Goal: Task Accomplishment & Management: Manage account settings

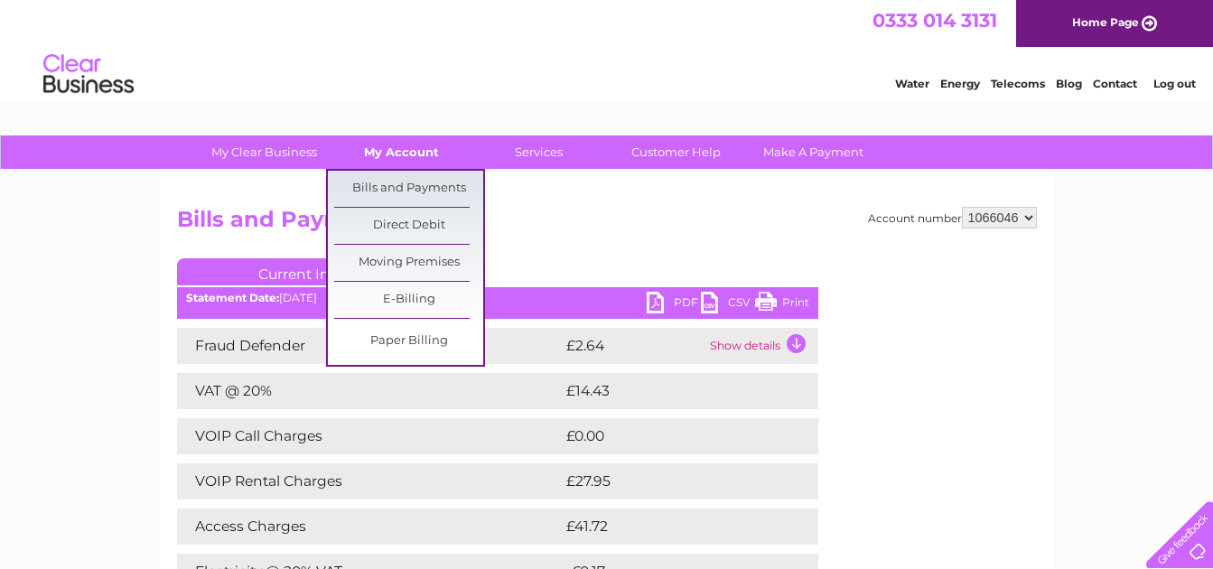
click at [410, 153] on link "My Account" at bounding box center [401, 151] width 149 height 33
click at [413, 175] on link "Bills and Payments" at bounding box center [408, 189] width 149 height 36
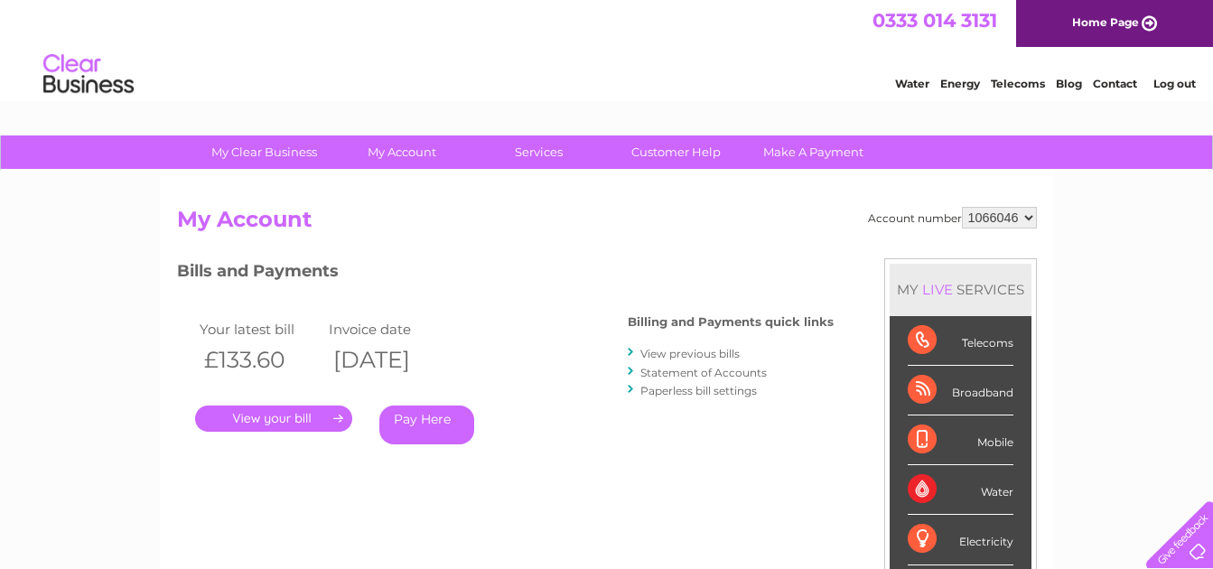
drag, startPoint x: 323, startPoint y: 491, endPoint x: 321, endPoint y: 463, distance: 28.1
click at [321, 463] on div "Bills and Payments Billing and Payments quick links View previous bills Stateme…" at bounding box center [505, 377] width 657 height 238
click at [292, 413] on link "." at bounding box center [273, 419] width 157 height 26
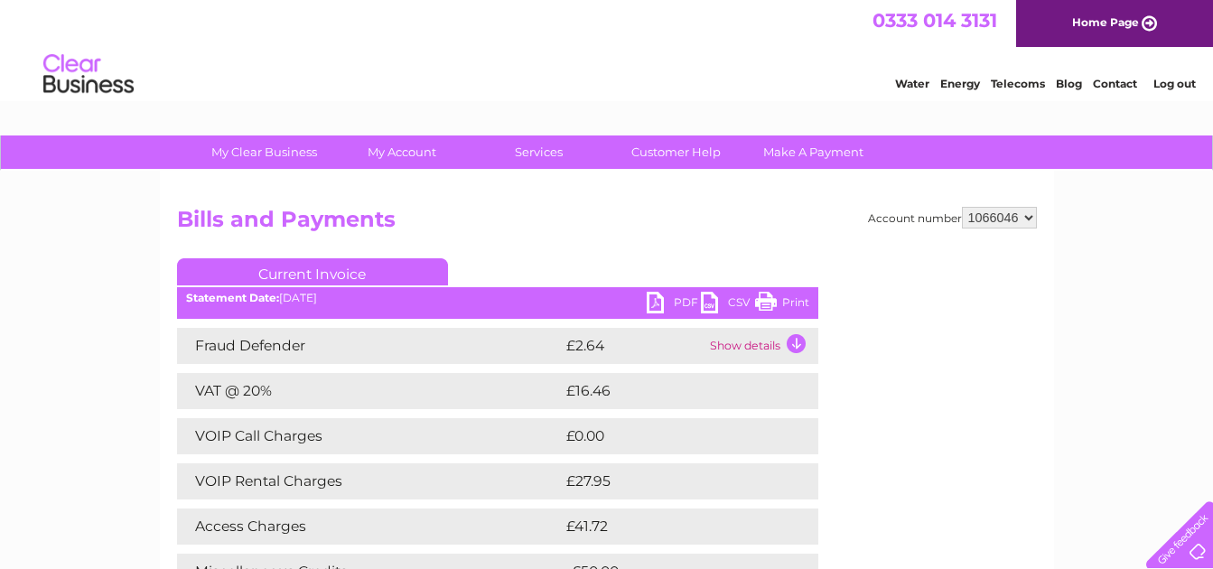
click at [657, 299] on link "PDF" at bounding box center [674, 305] width 54 height 26
